Goal: Entertainment & Leisure: Consume media (video, audio)

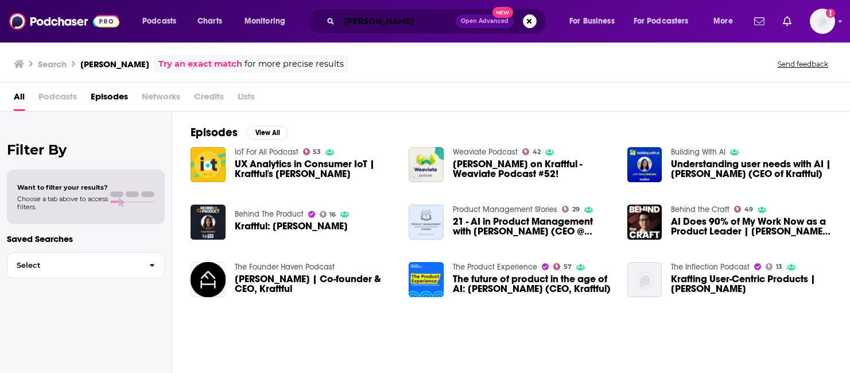
click at [415, 20] on input "[PERSON_NAME]" at bounding box center [397, 21] width 117 height 18
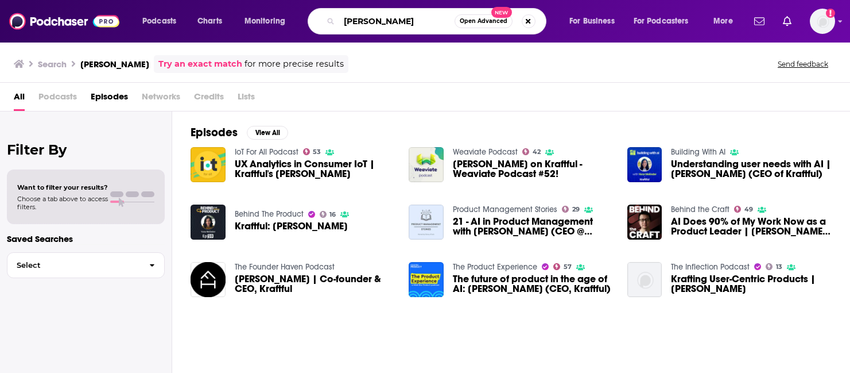
click at [415, 20] on input "[PERSON_NAME]" at bounding box center [396, 21] width 115 height 18
type input "Talking too loud"
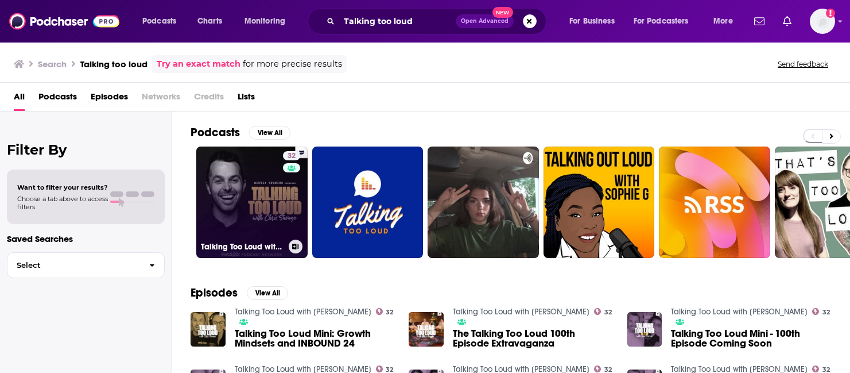
click at [255, 208] on link "32 Talking Too Loud with [PERSON_NAME]" at bounding box center [251, 201] width 111 height 111
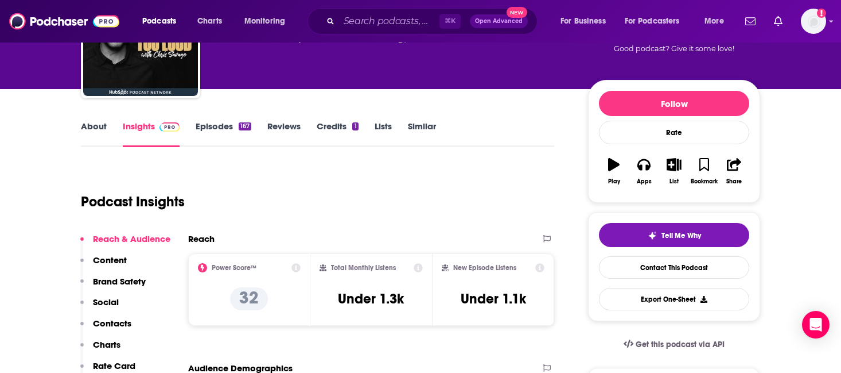
scroll to position [96, 0]
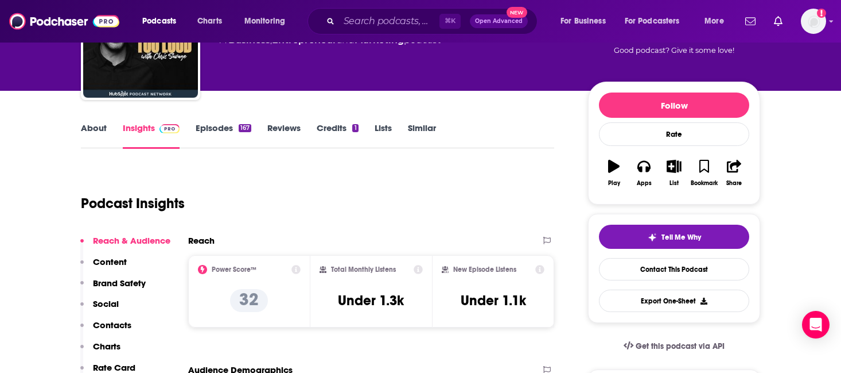
click at [224, 129] on link "Episodes 167" at bounding box center [224, 135] width 56 height 26
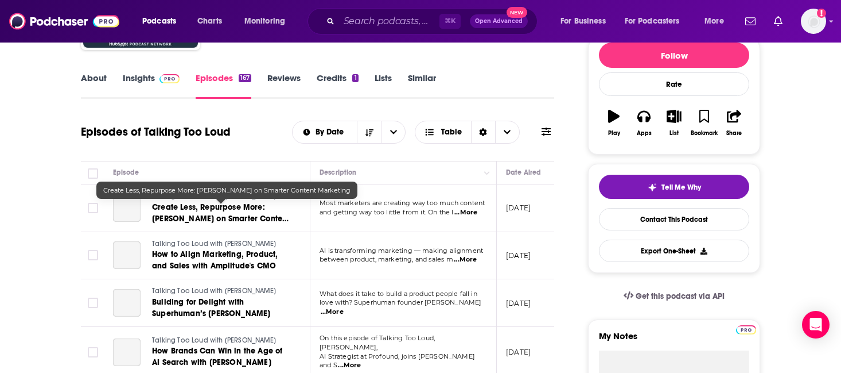
scroll to position [149, 0]
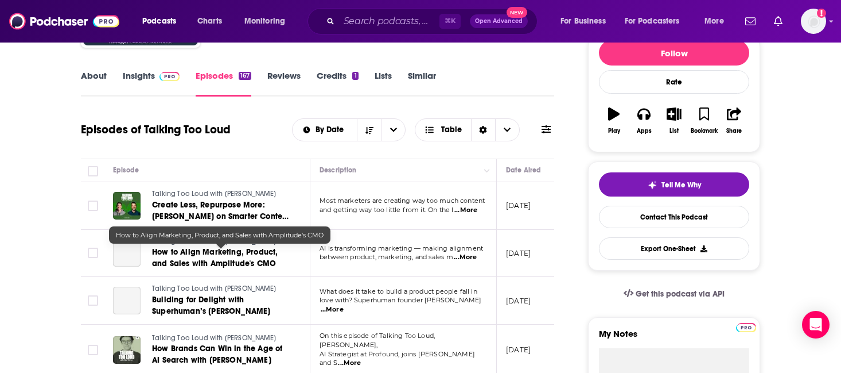
click at [196, 249] on span "How to Align Marketing, Product, and Sales with Amplitude's CMO" at bounding box center [215, 257] width 126 height 21
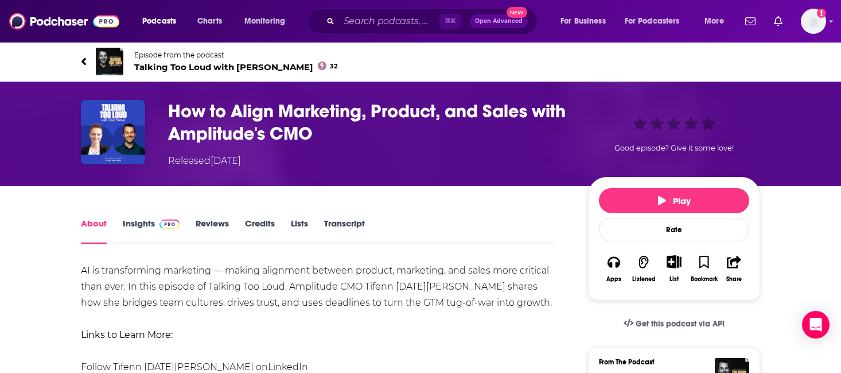
click at [350, 224] on link "Transcript" at bounding box center [344, 231] width 41 height 26
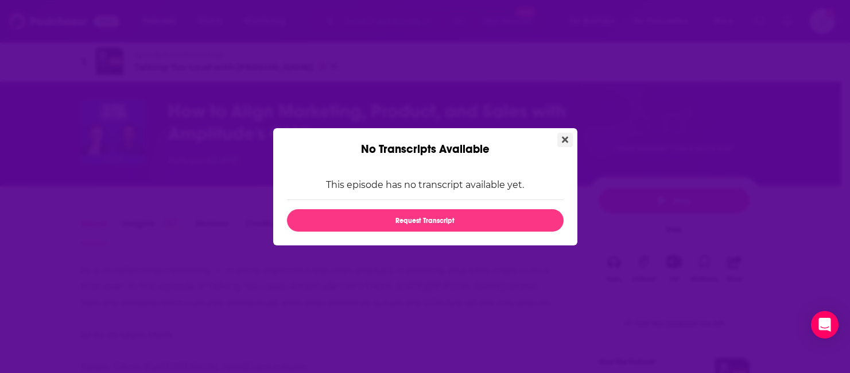
click at [563, 139] on icon "Close" at bounding box center [565, 139] width 6 height 9
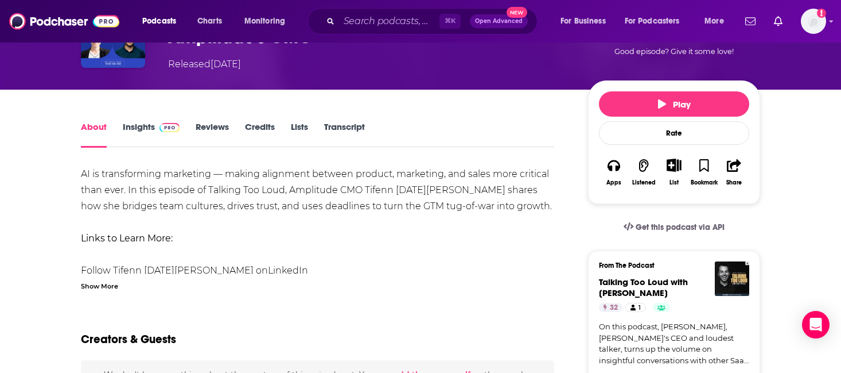
scroll to position [96, 0]
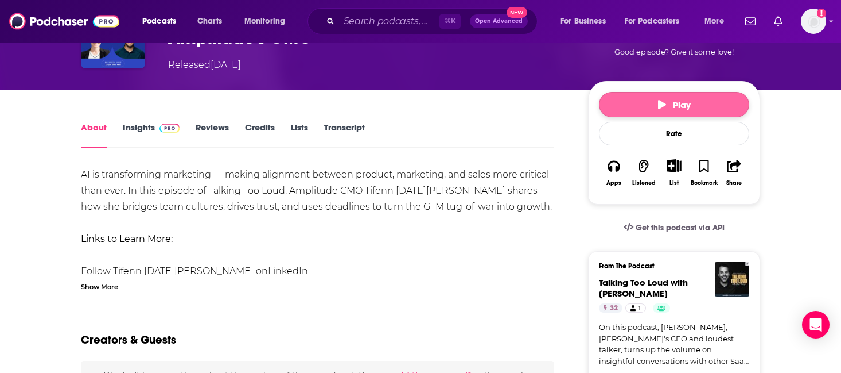
click at [639, 99] on button "Play" at bounding box center [674, 104] width 150 height 25
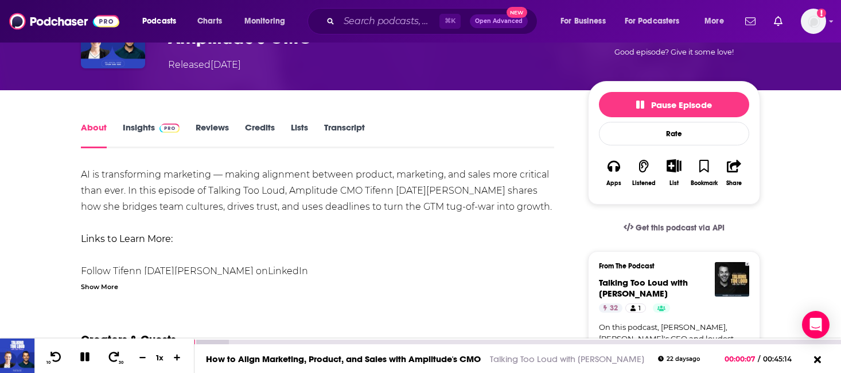
click at [83, 354] on icon at bounding box center [84, 356] width 9 height 9
click at [83, 357] on icon at bounding box center [85, 356] width 10 height 11
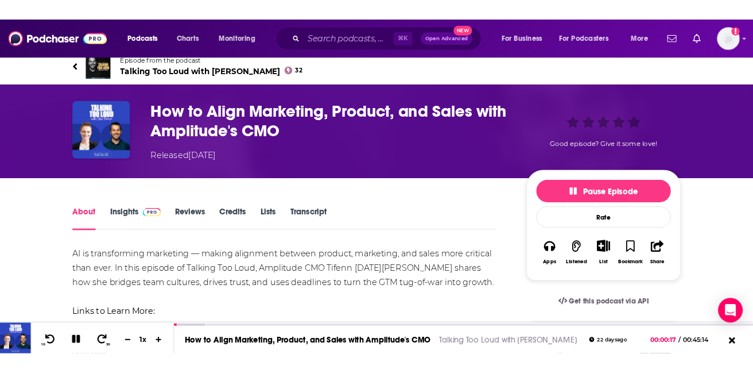
scroll to position [0, 0]
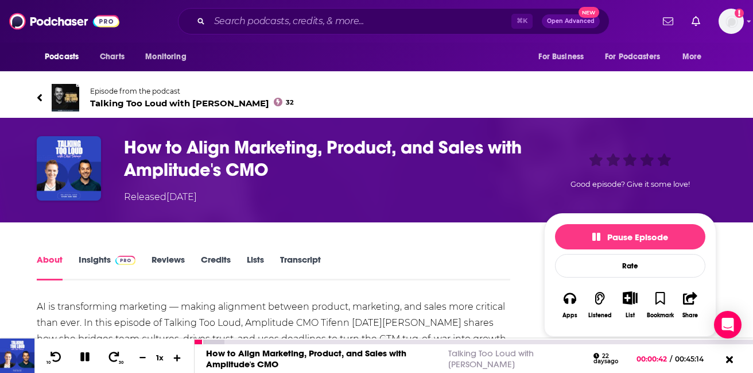
click at [176, 357] on icon at bounding box center [177, 357] width 7 height 7
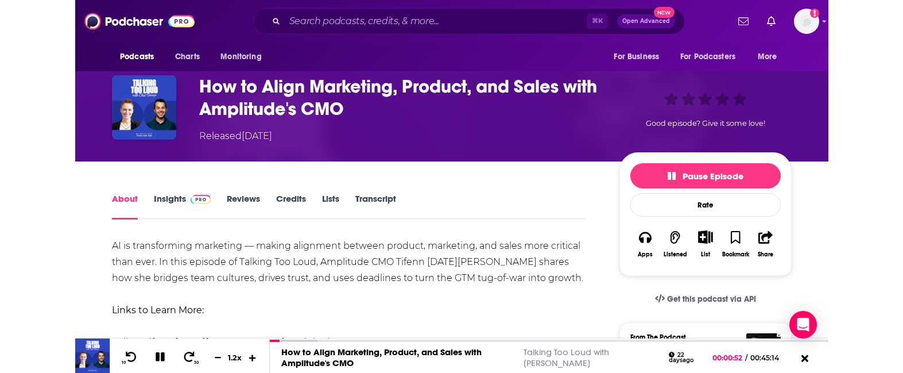
scroll to position [65, 0]
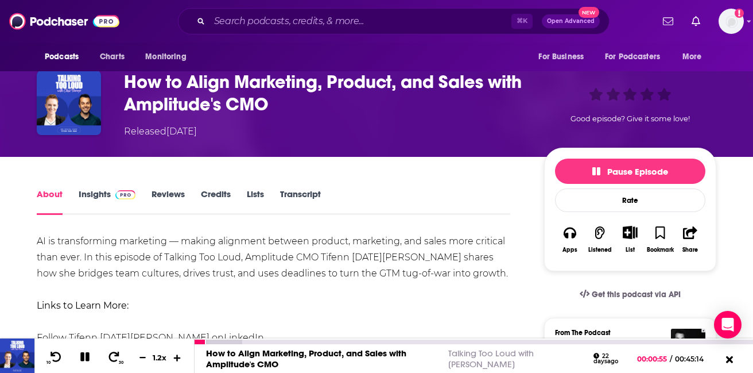
click at [177, 356] on icon at bounding box center [177, 357] width 7 height 7
click at [88, 356] on icon at bounding box center [84, 356] width 9 height 9
click at [84, 356] on icon at bounding box center [85, 356] width 10 height 11
click at [82, 357] on icon at bounding box center [84, 356] width 9 height 9
click at [56, 353] on icon at bounding box center [56, 356] width 14 height 11
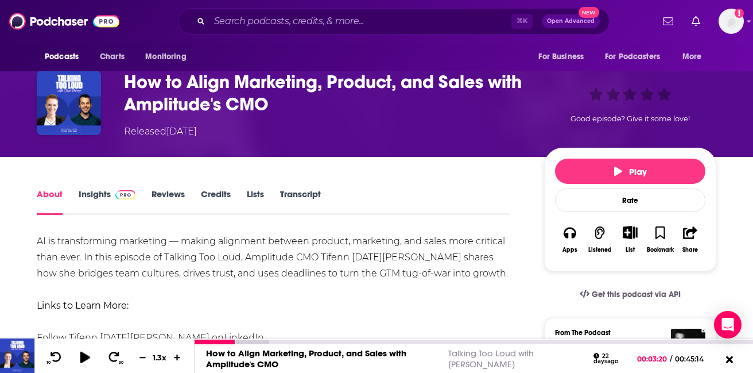
click at [84, 356] on icon at bounding box center [85, 356] width 10 height 11
click at [145, 358] on icon at bounding box center [143, 356] width 10 height 7
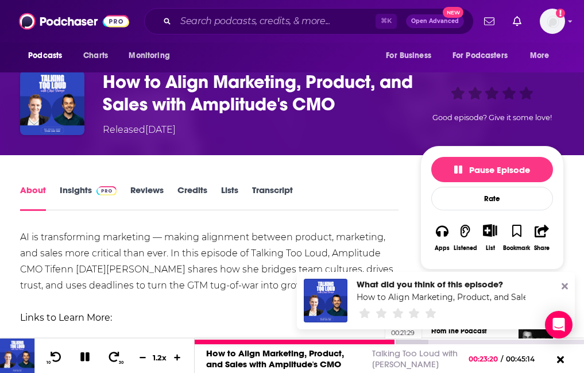
click at [380, 340] on div at bounding box center [295, 341] width 201 height 5
click at [55, 354] on icon at bounding box center [56, 356] width 14 height 11
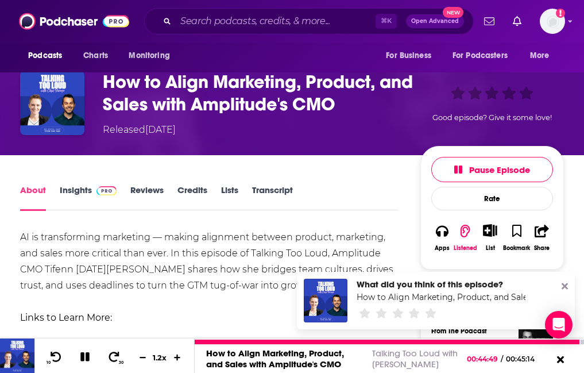
click at [82, 354] on icon at bounding box center [84, 356] width 9 height 9
